Goal: Task Accomplishment & Management: Manage account settings

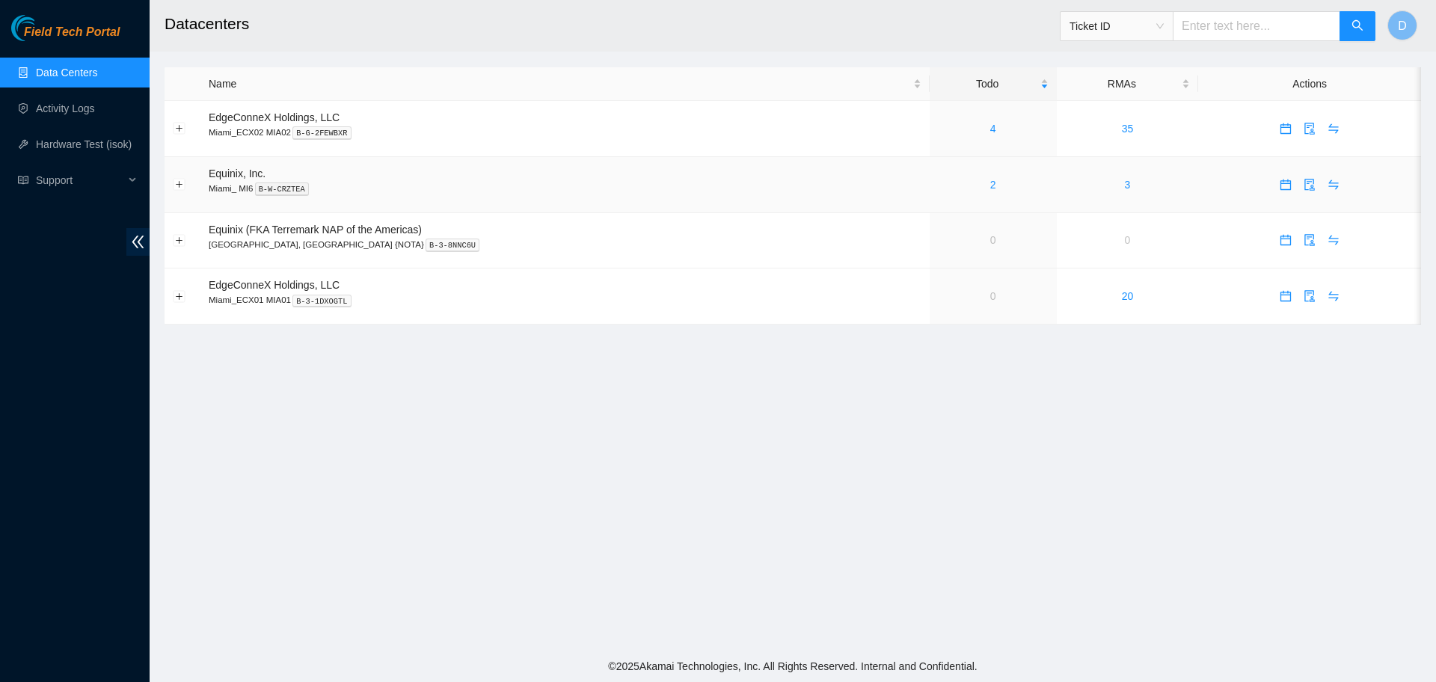
click at [964, 187] on div "2" at bounding box center [993, 185] width 111 height 16
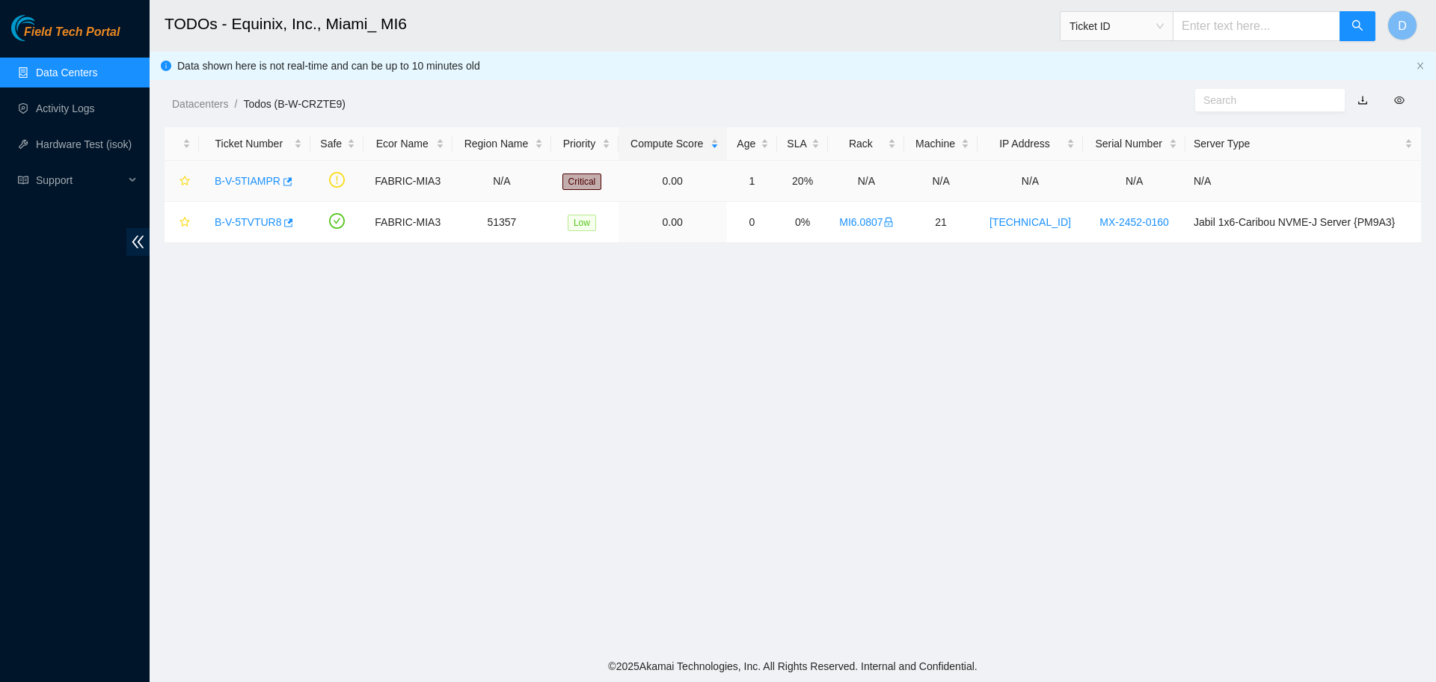
click at [264, 175] on link "B-V-5TIAMPR" at bounding box center [248, 181] width 66 height 12
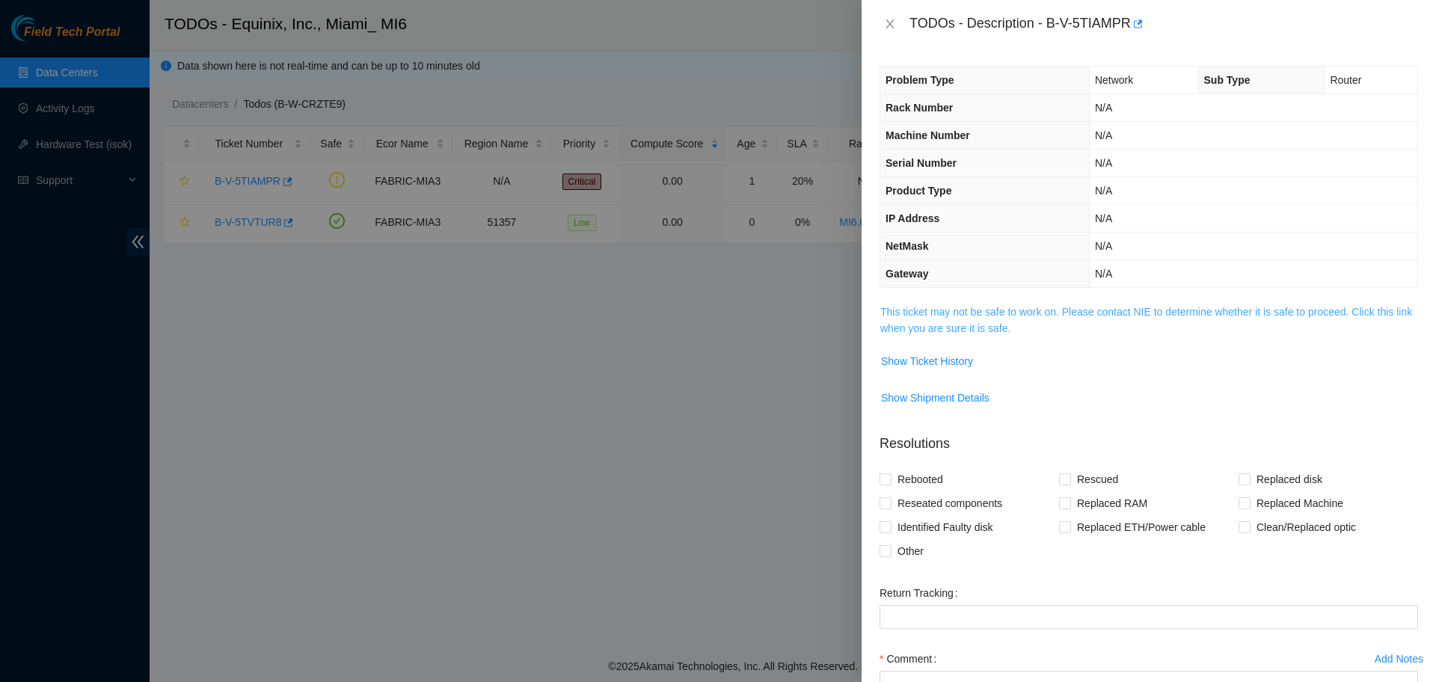
click at [1014, 315] on link "This ticket may not be safe to work on. Please contact NIE to determine whether…" at bounding box center [1146, 320] width 532 height 28
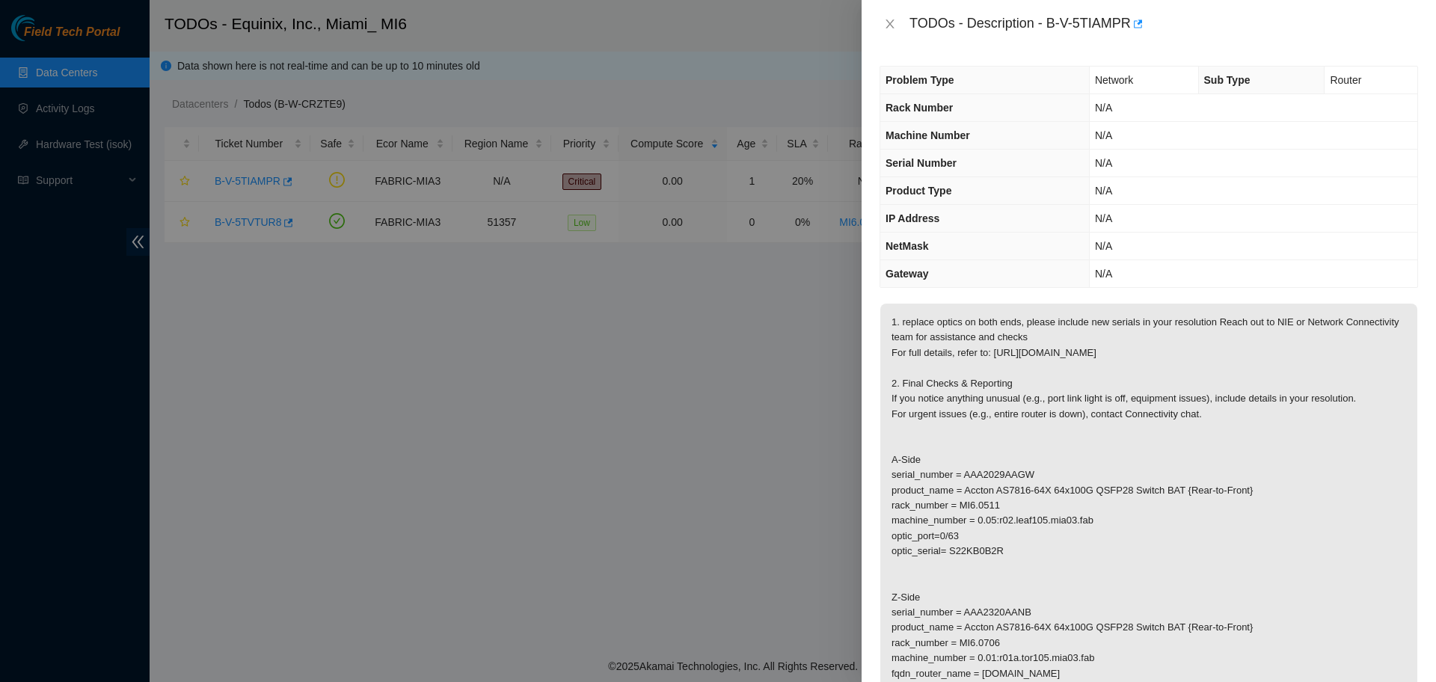
click at [888, 15] on div "TODOs - Description - B-V-5TIAMPR" at bounding box center [1149, 24] width 539 height 24
drag, startPoint x: 890, startPoint y: 23, endPoint x: 881, endPoint y: 15, distance: 12.2
click at [886, 22] on icon "close" at bounding box center [890, 24] width 12 height 12
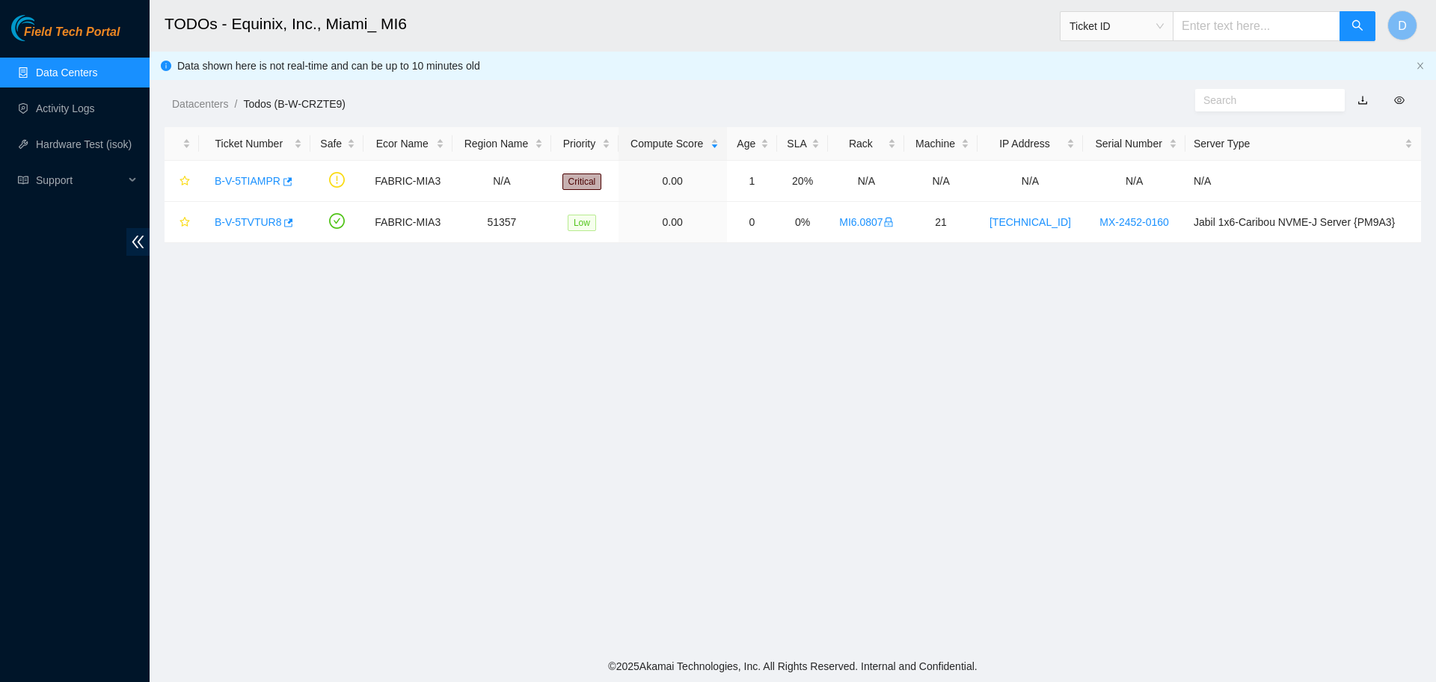
click at [86, 69] on link "Data Centers" at bounding box center [66, 73] width 61 height 12
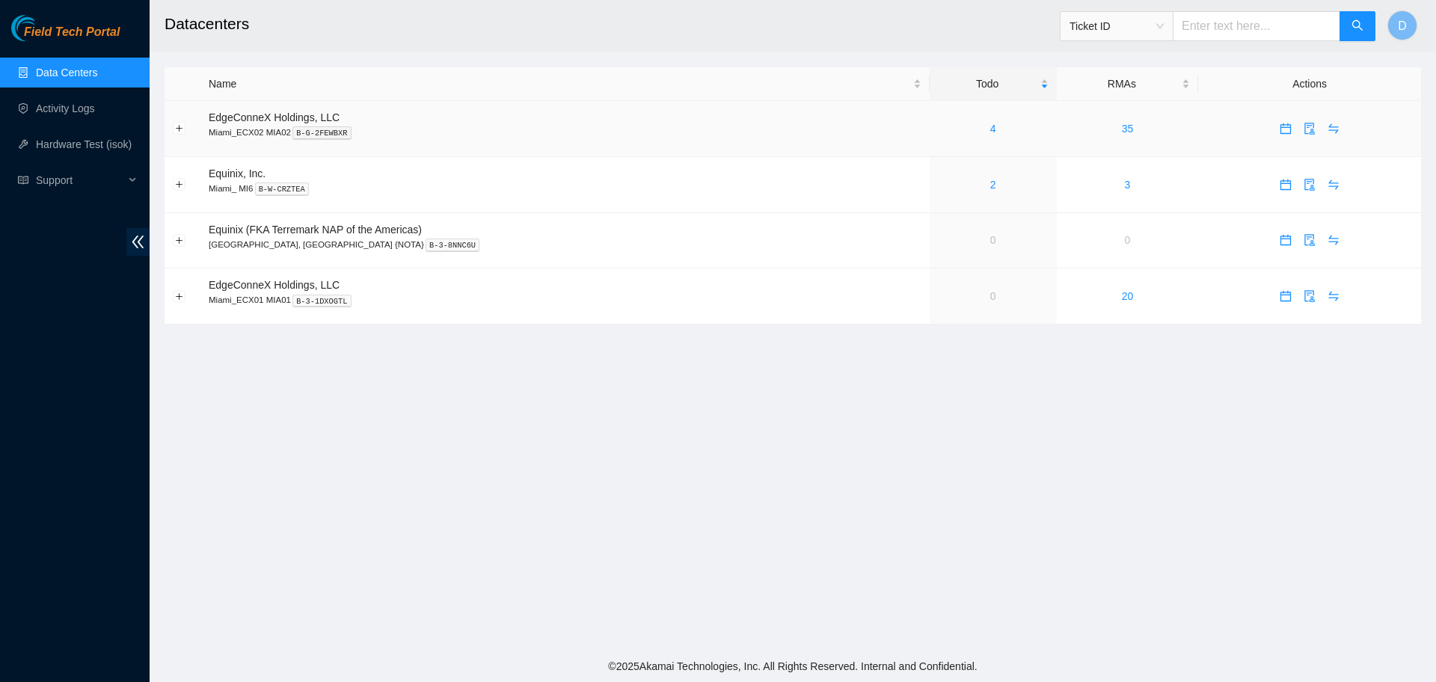
click at [930, 137] on td "4" at bounding box center [993, 129] width 127 height 56
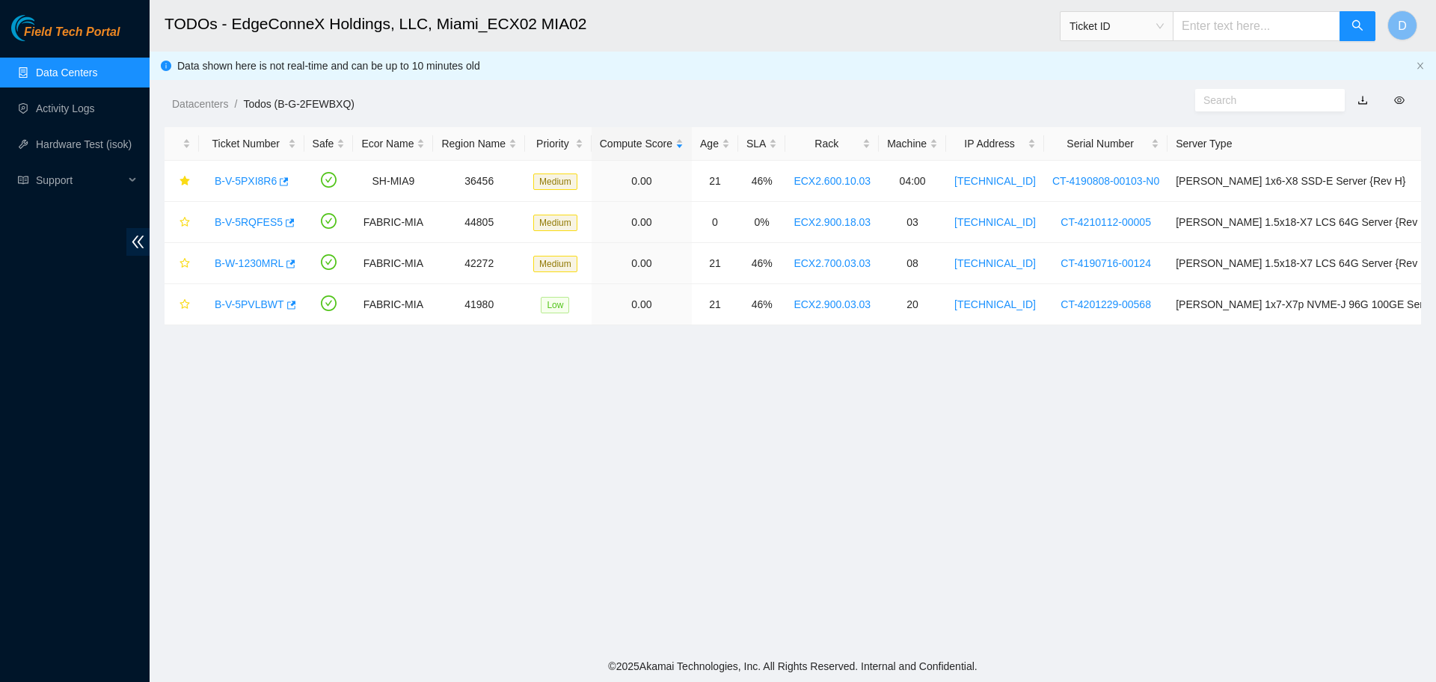
click at [67, 67] on link "Data Centers" at bounding box center [66, 73] width 61 height 12
